Goal: Task Accomplishment & Management: Use online tool/utility

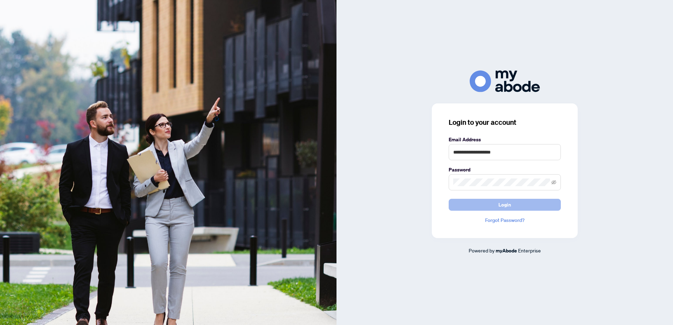
click at [506, 204] on span "Login" at bounding box center [505, 204] width 13 height 11
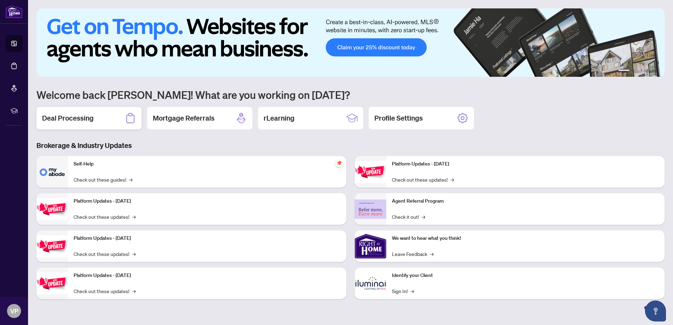
click at [74, 117] on h2 "Deal Processing" at bounding box center [68, 118] width 52 height 10
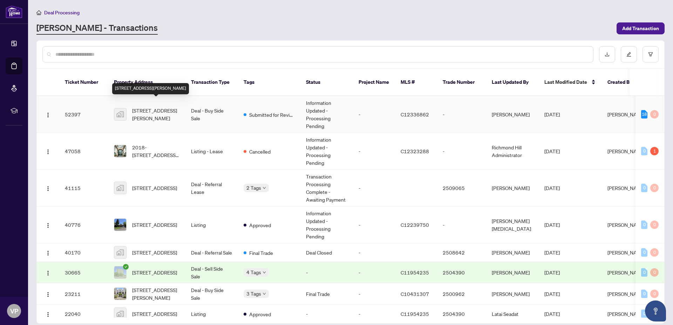
click at [154, 107] on span "[STREET_ADDRESS][PERSON_NAME]" at bounding box center [156, 114] width 48 height 15
